Goal: Transaction & Acquisition: Purchase product/service

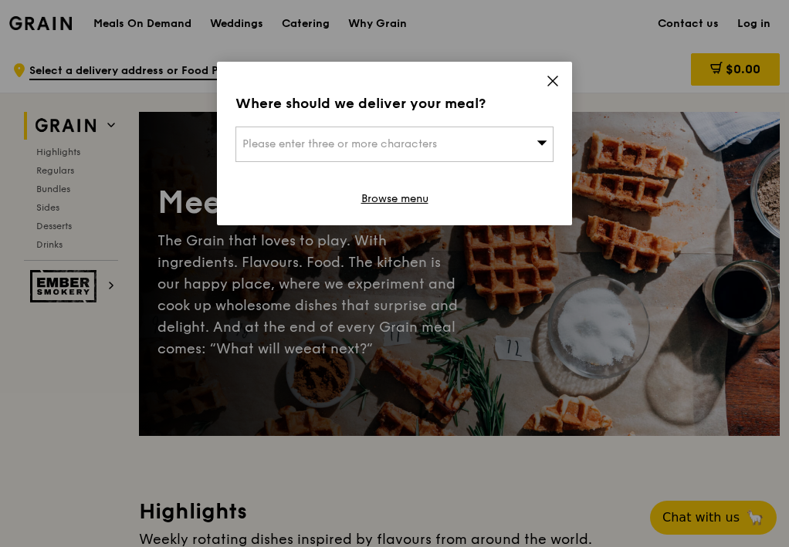
click at [556, 74] on icon at bounding box center [553, 81] width 14 height 14
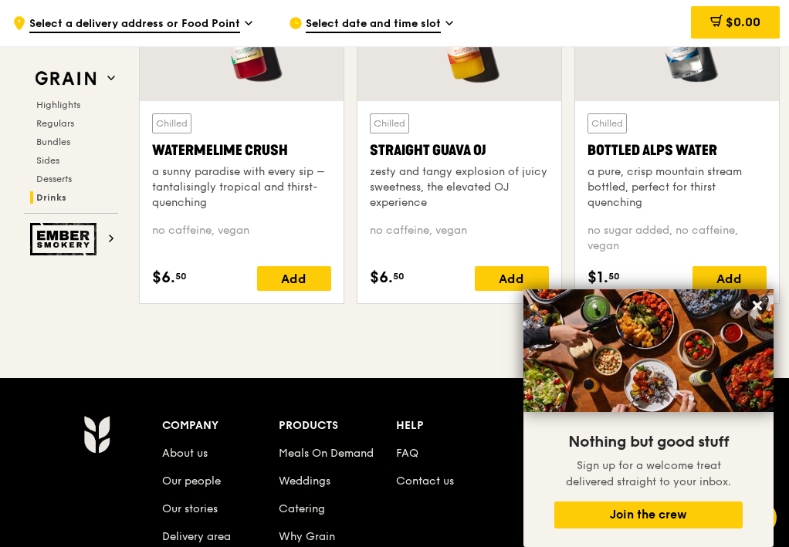
scroll to position [5865, 0]
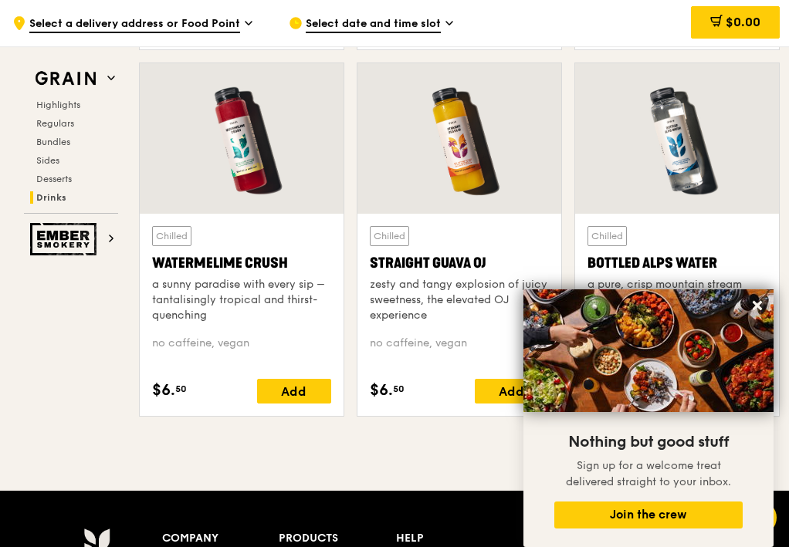
drag, startPoint x: 365, startPoint y: 257, endPoint x: 496, endPoint y: 265, distance: 131.5
click at [496, 265] on div "Chilled Straight Guava OJ zesty and tangy explosion of juicy sweetness, the ele…" at bounding box center [459, 315] width 204 height 202
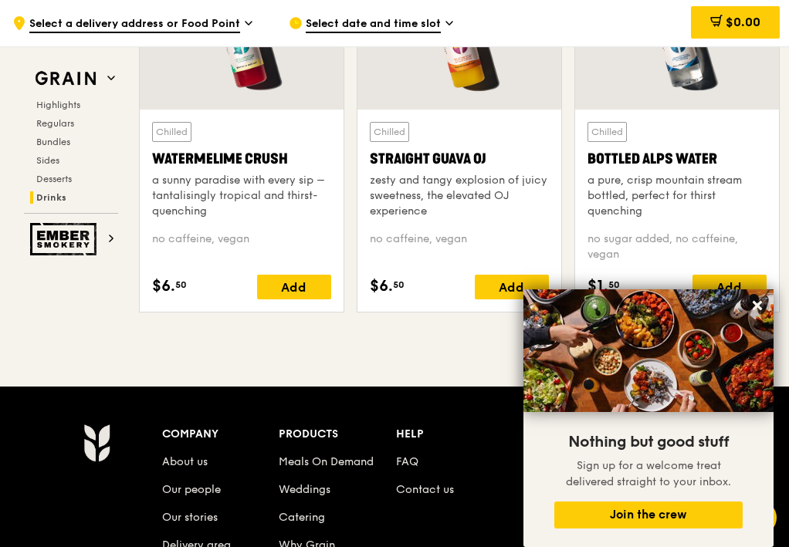
scroll to position [5942, 0]
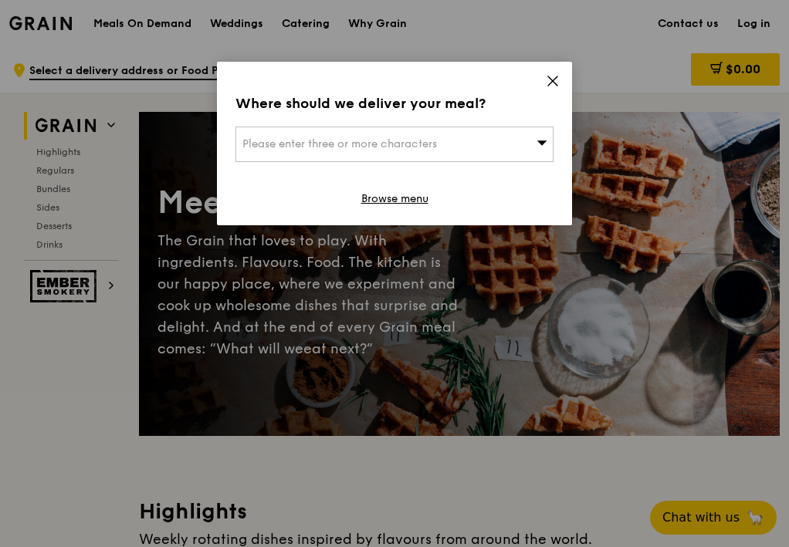
click at [556, 83] on icon at bounding box center [552, 80] width 9 height 9
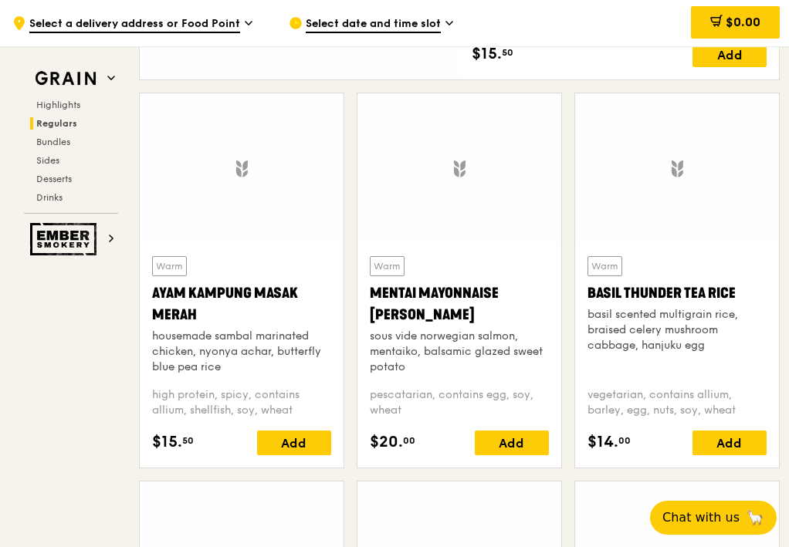
scroll to position [1235, 0]
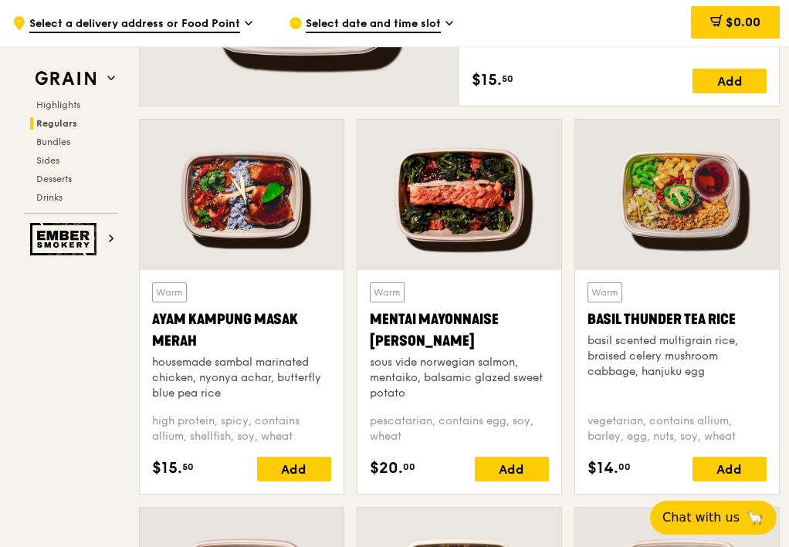
drag, startPoint x: 148, startPoint y: 316, endPoint x: 222, endPoint y: 350, distance: 81.2
click at [222, 350] on div "Warm Ayam [GEOGRAPHIC_DATA] housemade sambal marinated chicken, nyonya achar, b…" at bounding box center [242, 382] width 204 height 224
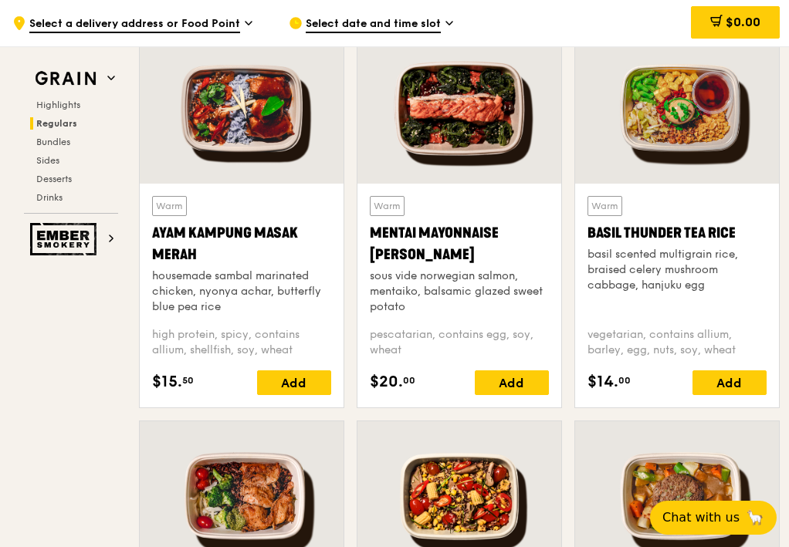
scroll to position [1312, 0]
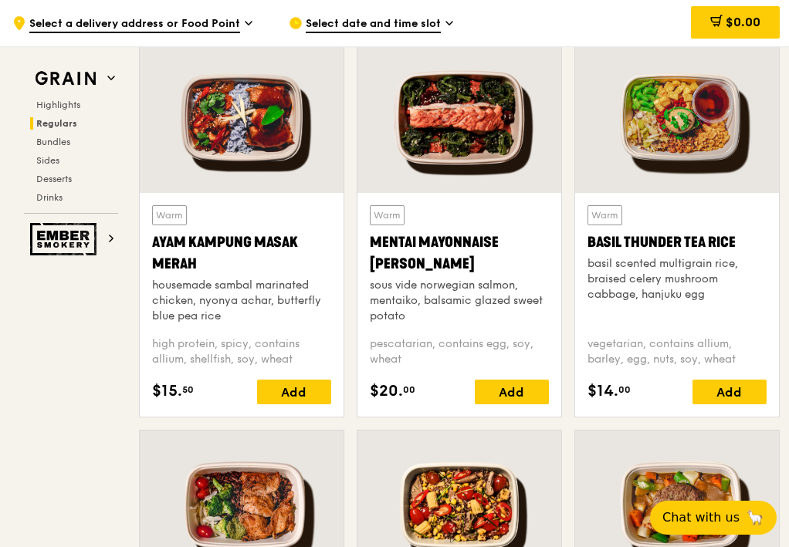
drag, startPoint x: 445, startPoint y: 262, endPoint x: 363, endPoint y: 238, distance: 84.3
click at [363, 238] on div "Warm Mentai Mayonnaise Aburi Salmon sous vide norwegian salmon, mentaiko, balsa…" at bounding box center [459, 305] width 204 height 224
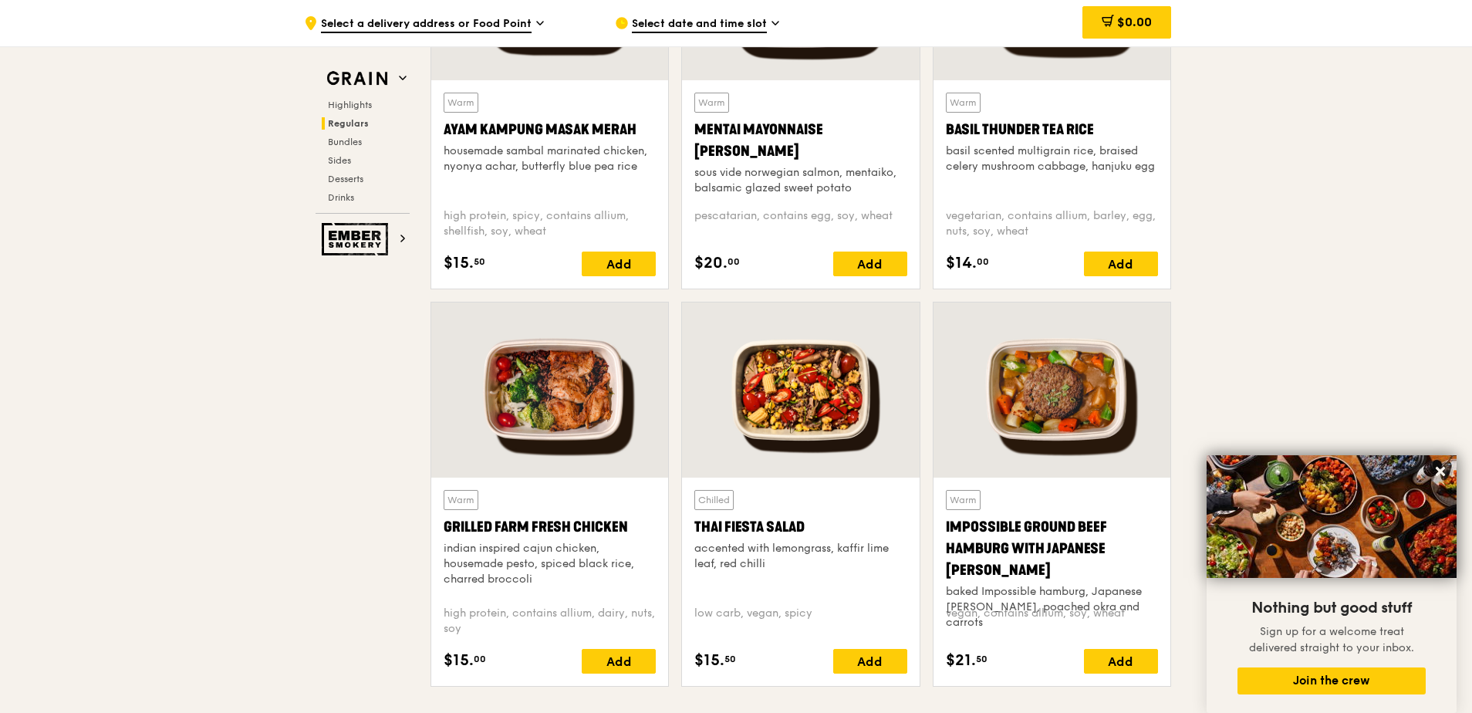
scroll to position [1543, 0]
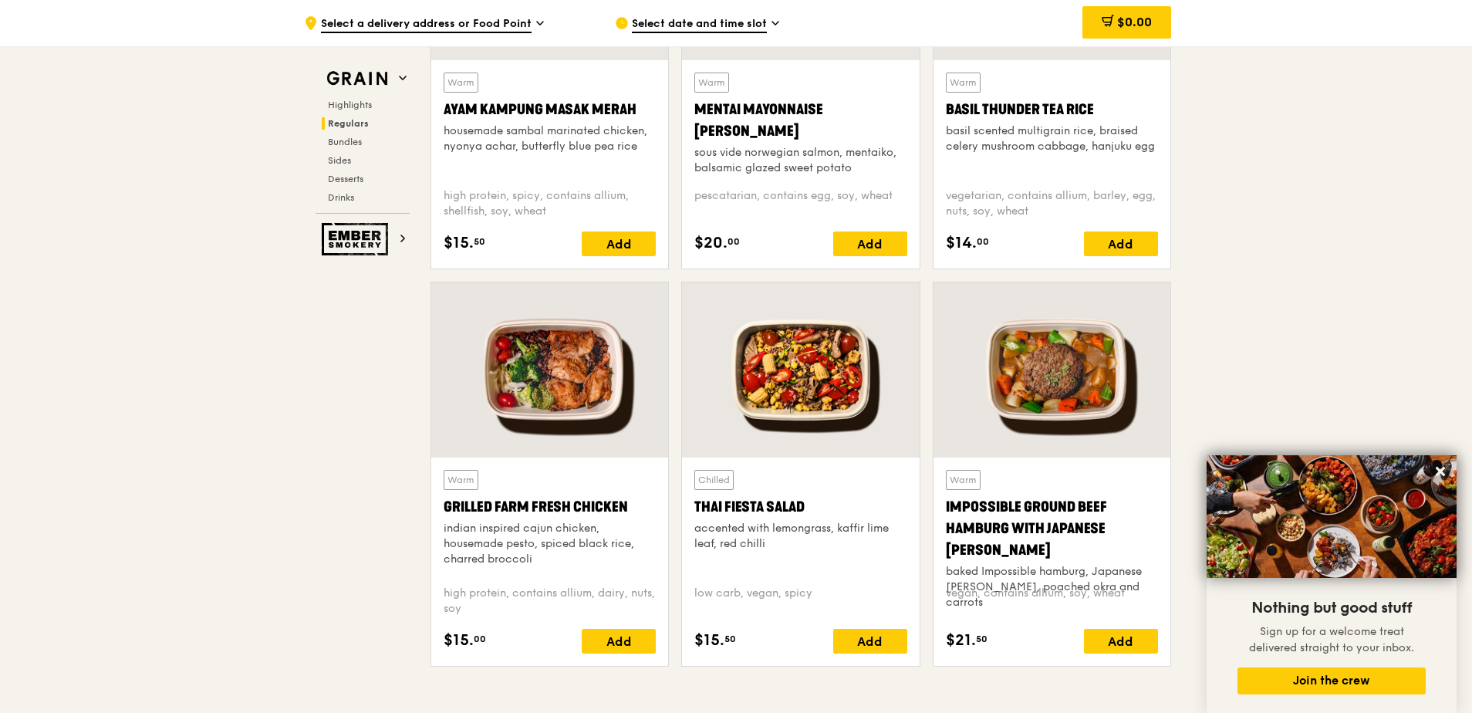
drag, startPoint x: 431, startPoint y: 503, endPoint x: 632, endPoint y: 502, distance: 200.7
click at [632, 502] on div "Warm Grilled Farm Fresh Chicken indian inspired cajun chicken, housemade pesto,…" at bounding box center [549, 562] width 237 height 208
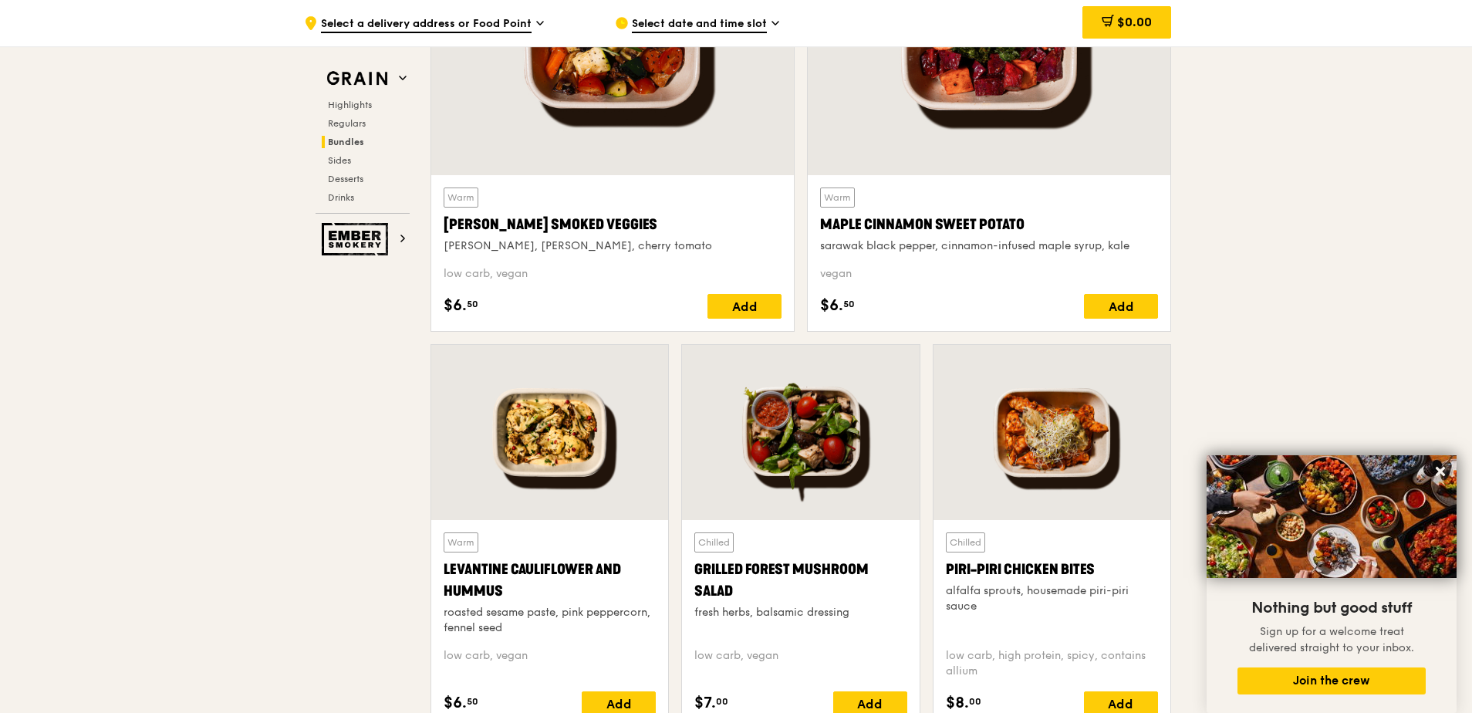
scroll to position [3936, 0]
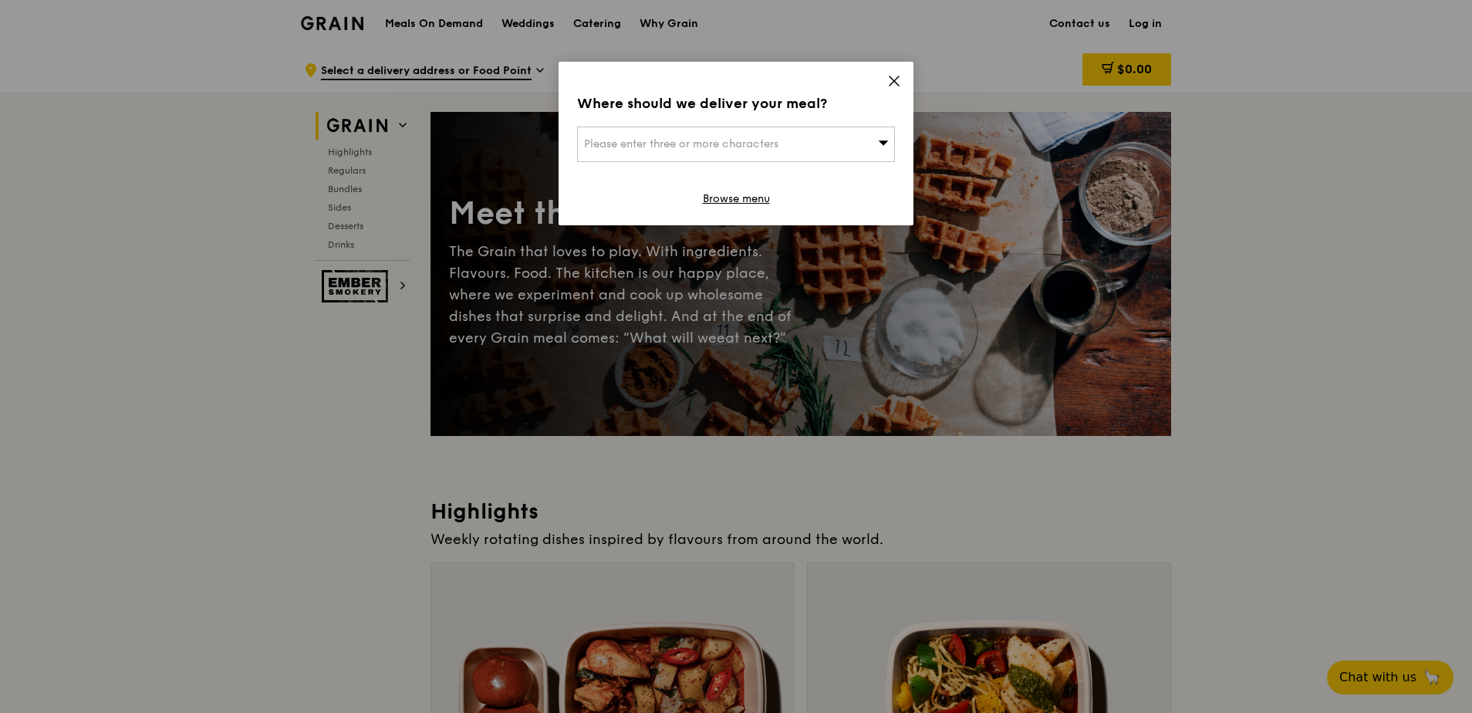
click at [891, 86] on icon at bounding box center [894, 80] width 9 height 9
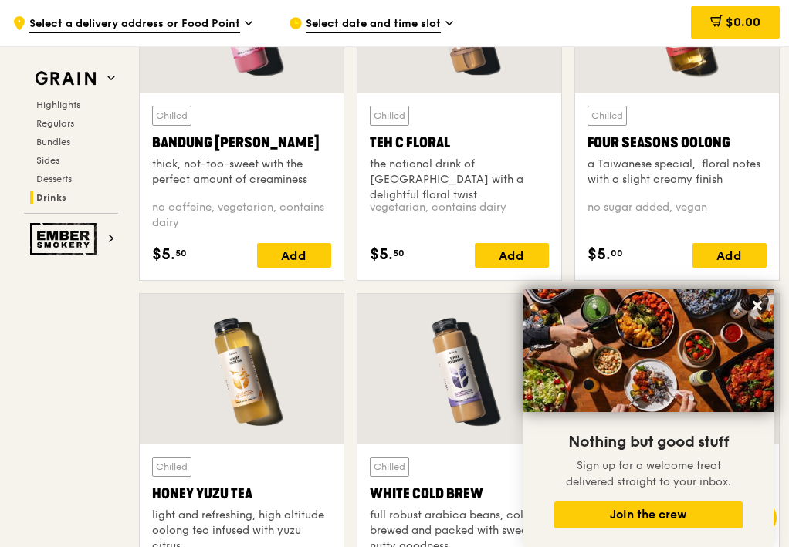
scroll to position [5047, 0]
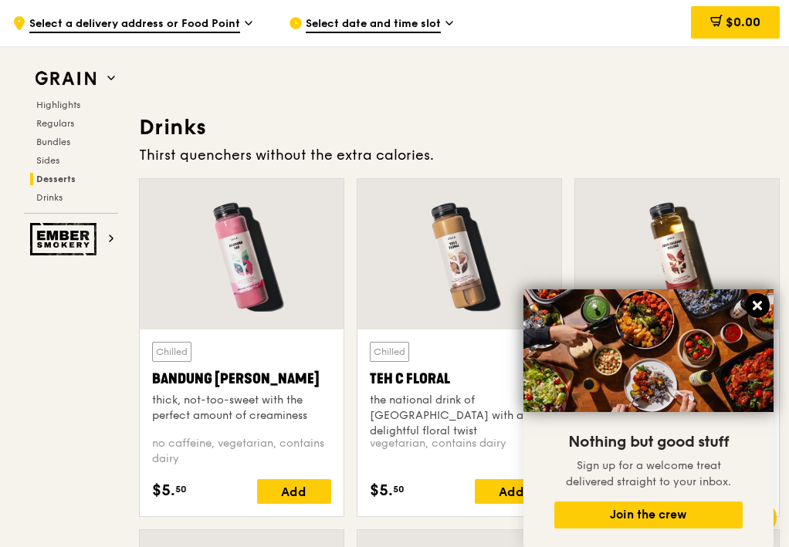
click at [761, 301] on icon at bounding box center [757, 306] width 14 height 14
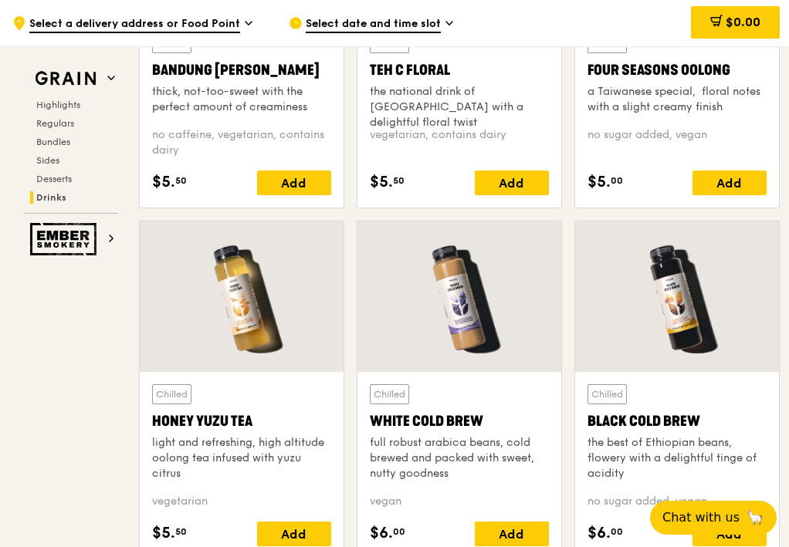
scroll to position [5433, 0]
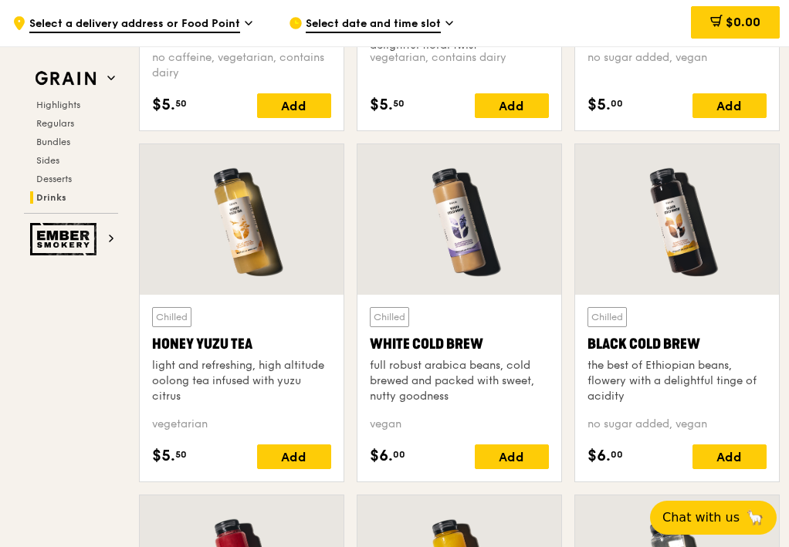
drag, startPoint x: 144, startPoint y: 340, endPoint x: 271, endPoint y: 343, distance: 126.6
click at [271, 343] on div "Chilled Honey Yuzu Tea light and refreshing, high altitude oolong tea infused w…" at bounding box center [242, 388] width 204 height 187
copy div "Honey Yuzu Tea"
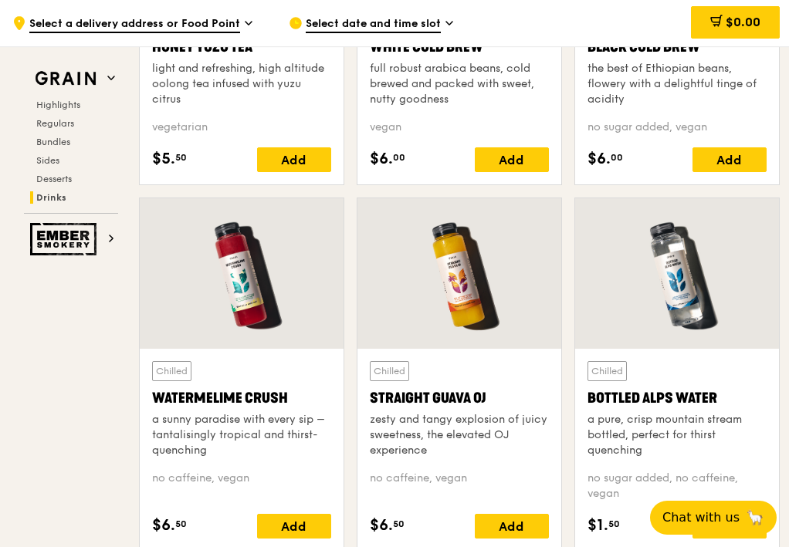
scroll to position [5819, 0]
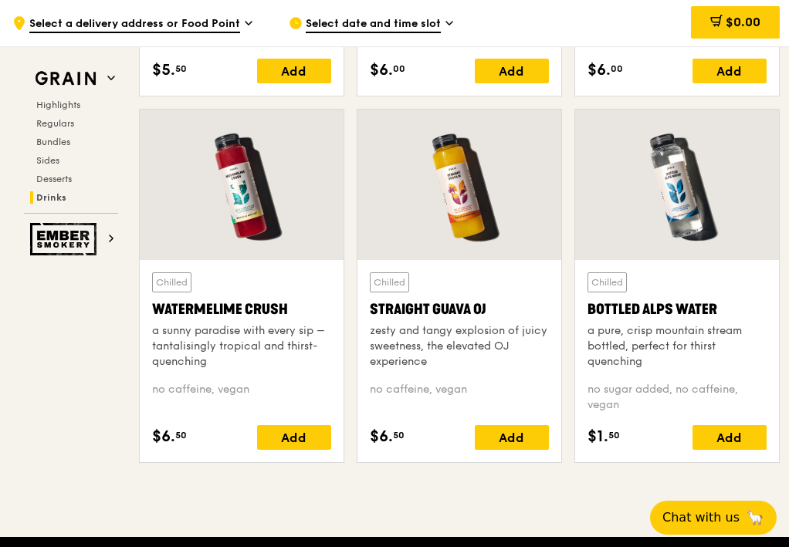
drag, startPoint x: 357, startPoint y: 308, endPoint x: 493, endPoint y: 308, distance: 135.8
click at [493, 308] on div "Chilled Straight Guava OJ zesty and tangy explosion of juicy sweetness, the ele…" at bounding box center [459, 361] width 204 height 202
copy div "Straight Guava OJ"
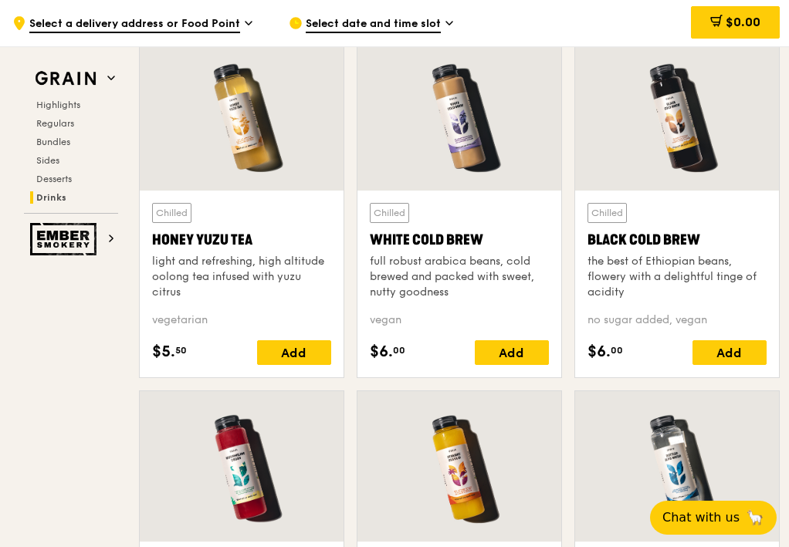
scroll to position [5510, 0]
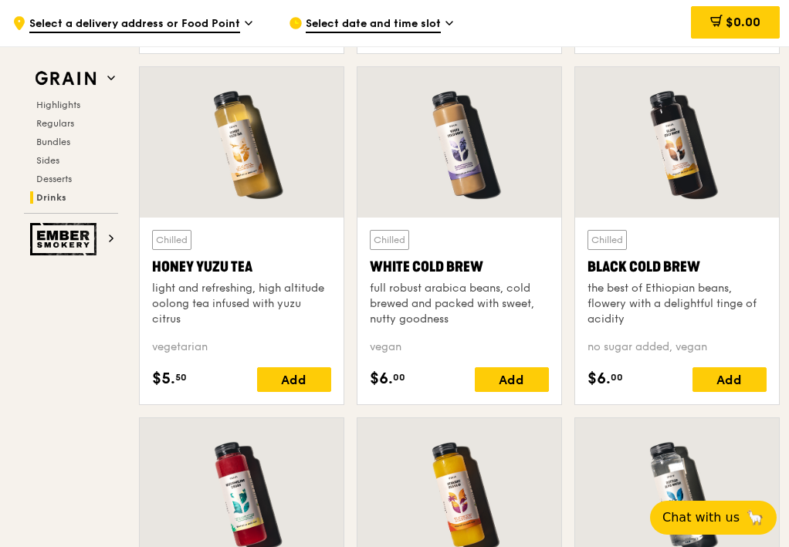
drag, startPoint x: 360, startPoint y: 263, endPoint x: 517, endPoint y: 269, distance: 157.5
click at [517, 269] on div "Chilled White Cold Brew full robust arabica beans, cold brewed and packed with …" at bounding box center [459, 311] width 204 height 187
click at [517, 269] on div "White Cold Brew" at bounding box center [459, 267] width 179 height 22
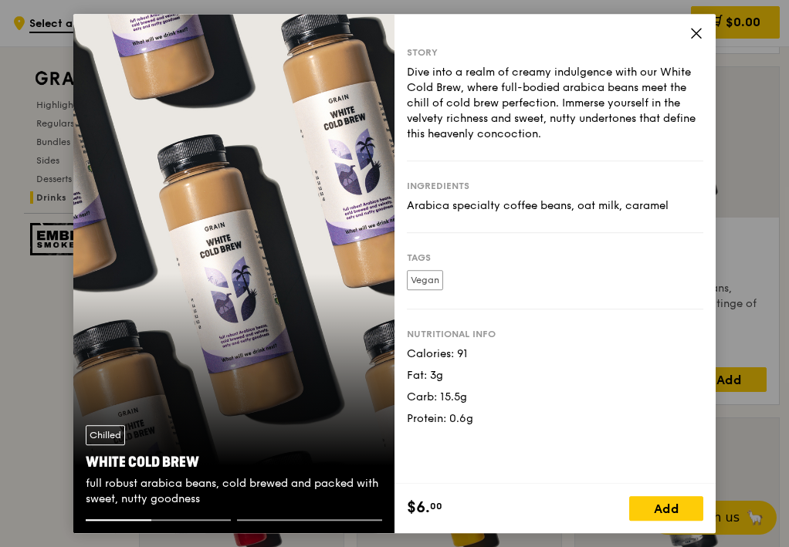
click at [705, 31] on div "Story Dive into a realm of creamy indulgence with our White Cold Brew, where fu…" at bounding box center [554, 249] width 321 height 471
click at [689, 33] on icon at bounding box center [696, 33] width 14 height 14
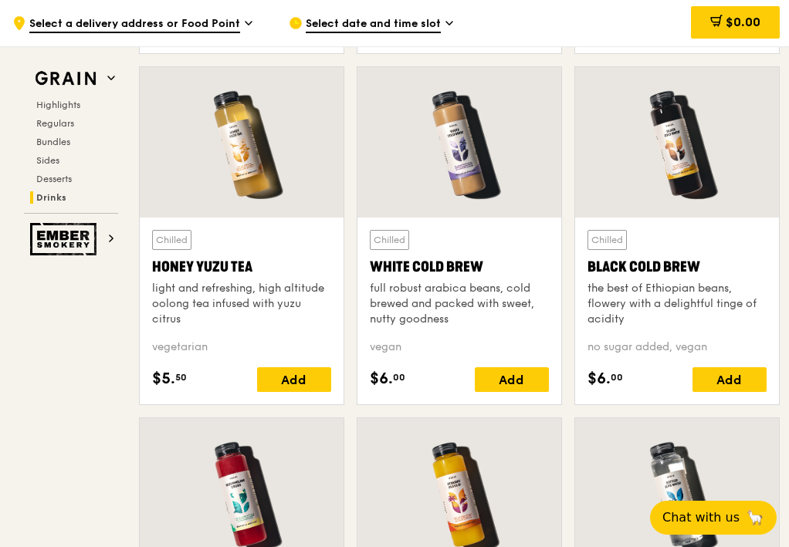
drag, startPoint x: 365, startPoint y: 263, endPoint x: 490, endPoint y: 257, distance: 125.2
click at [490, 257] on div "Chilled White Cold Brew full robust arabica beans, cold brewed and packed with …" at bounding box center [459, 311] width 204 height 187
copy div "White Cold Brew"
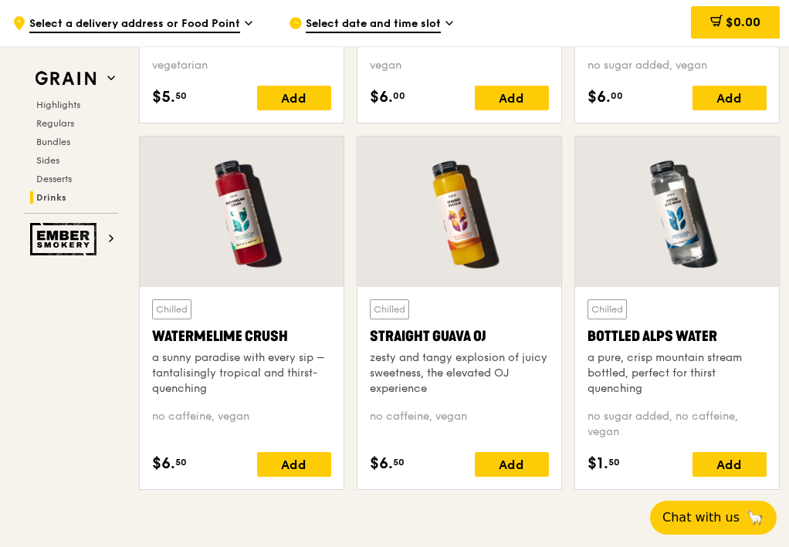
scroll to position [5819, 0]
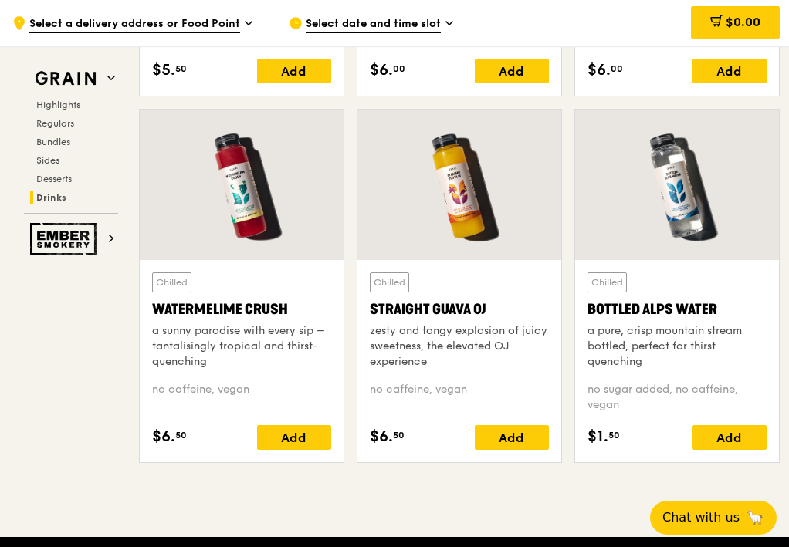
drag, startPoint x: 360, startPoint y: 307, endPoint x: 503, endPoint y: 314, distance: 142.9
click at [503, 314] on div "Chilled Straight Guava OJ zesty and tangy explosion of juicy sweetness, the ele…" at bounding box center [459, 361] width 204 height 202
copy div "Straight Guava OJ"
